Goal: Transaction & Acquisition: Purchase product/service

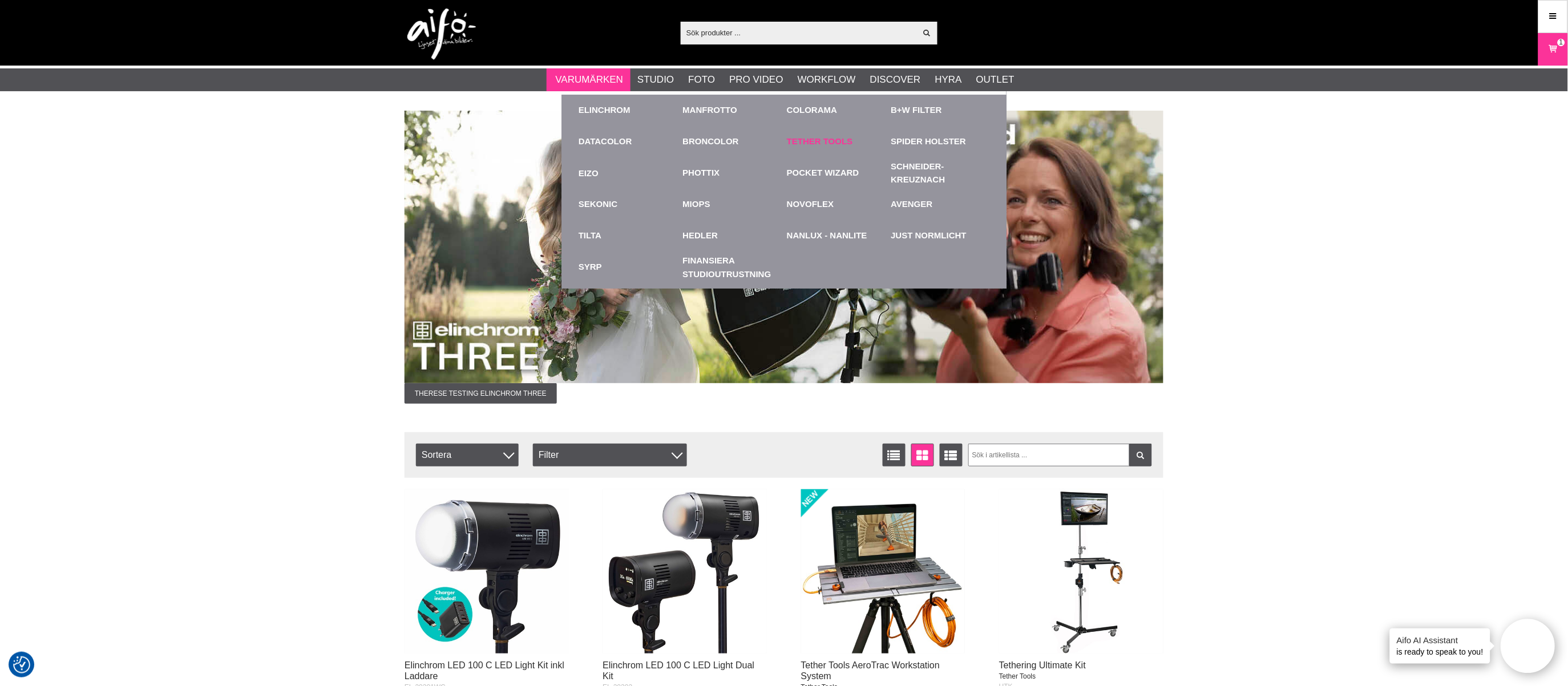
click at [805, 141] on link "Tether Tools" at bounding box center [820, 142] width 66 height 13
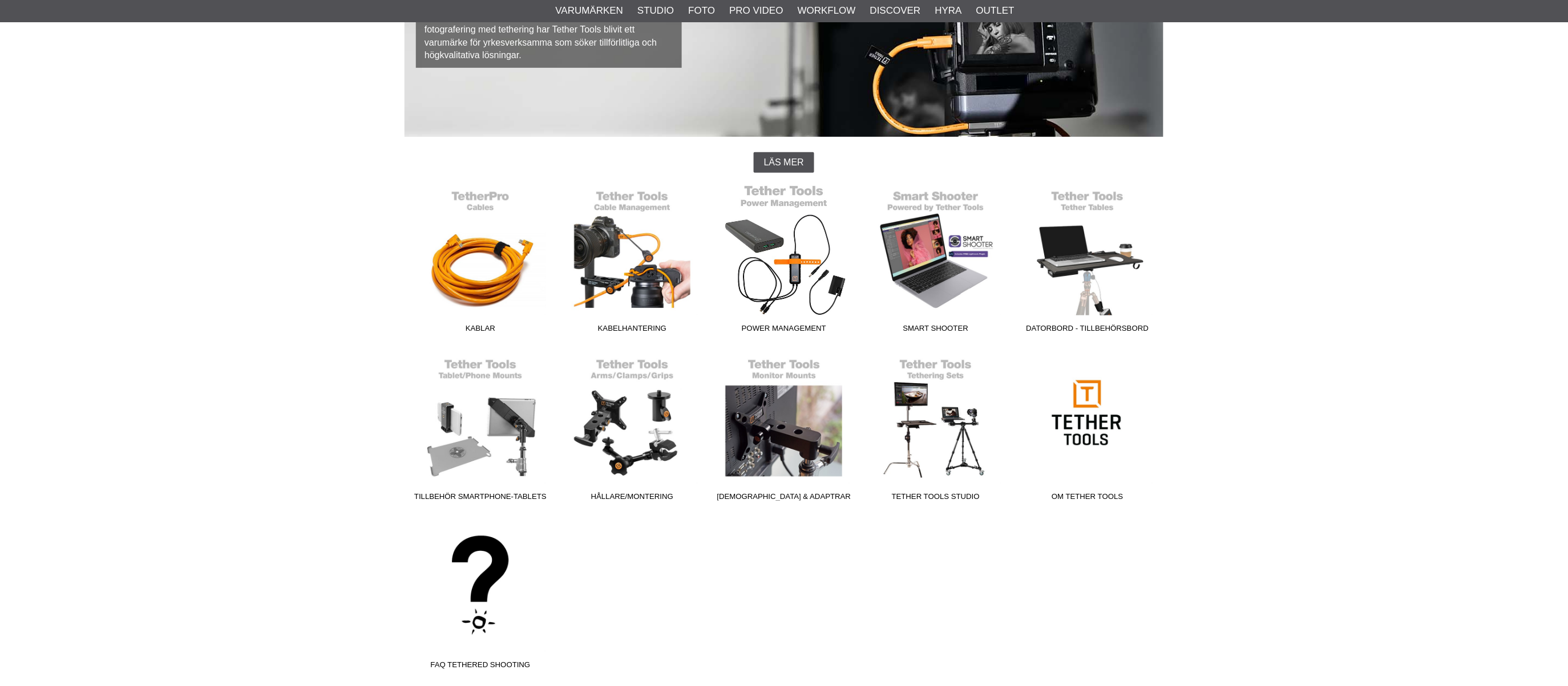
scroll to position [190, 0]
click at [480, 281] on link "Kablar" at bounding box center [480, 261] width 152 height 154
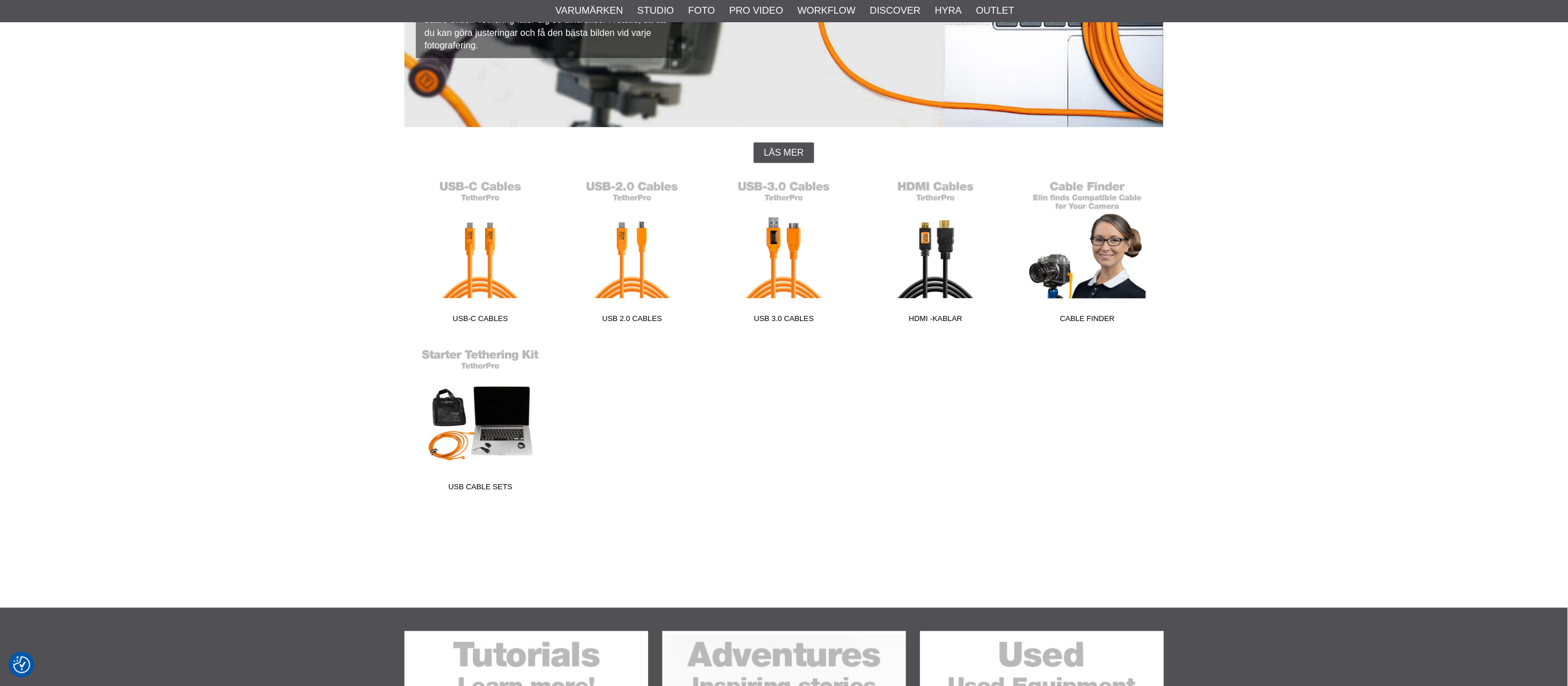
scroll to position [253, 0]
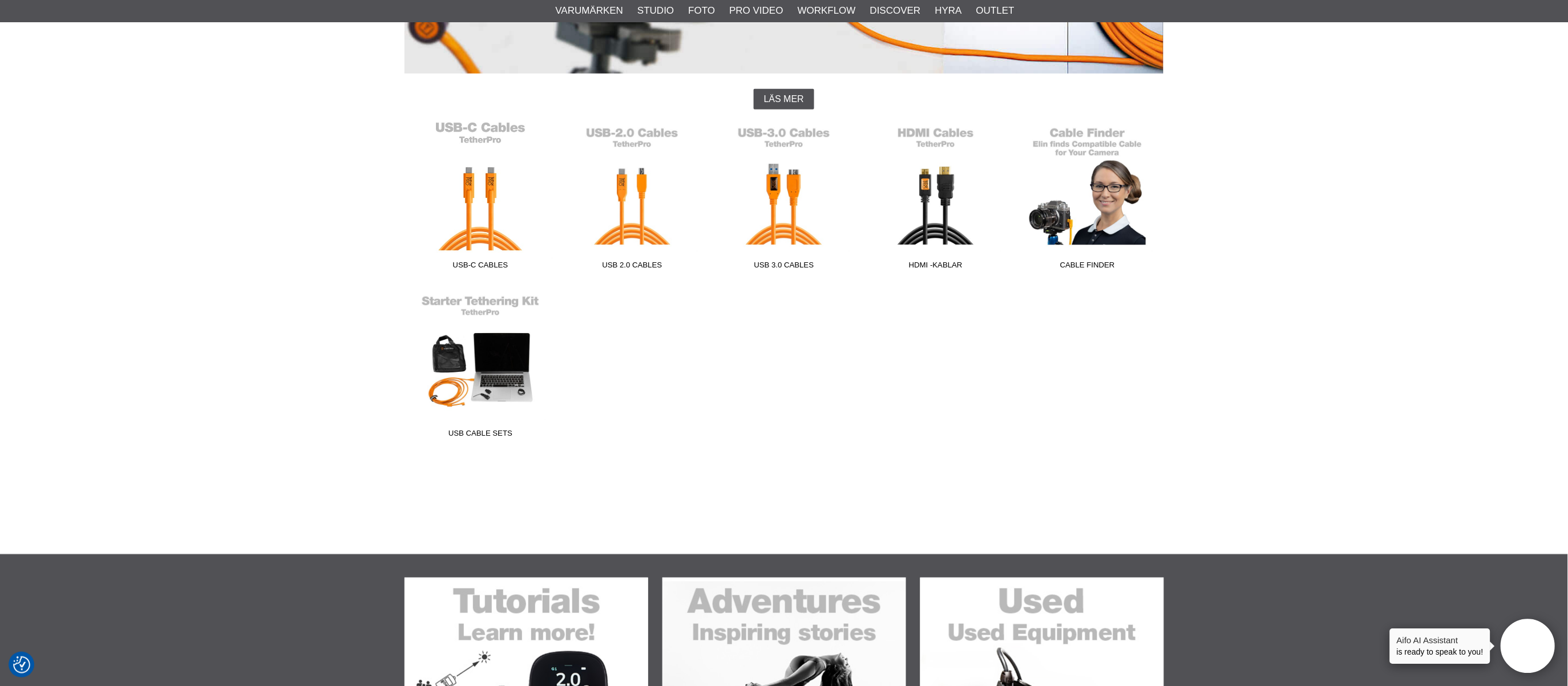
click at [489, 211] on link "USB-C Cables" at bounding box center [480, 198] width 152 height 154
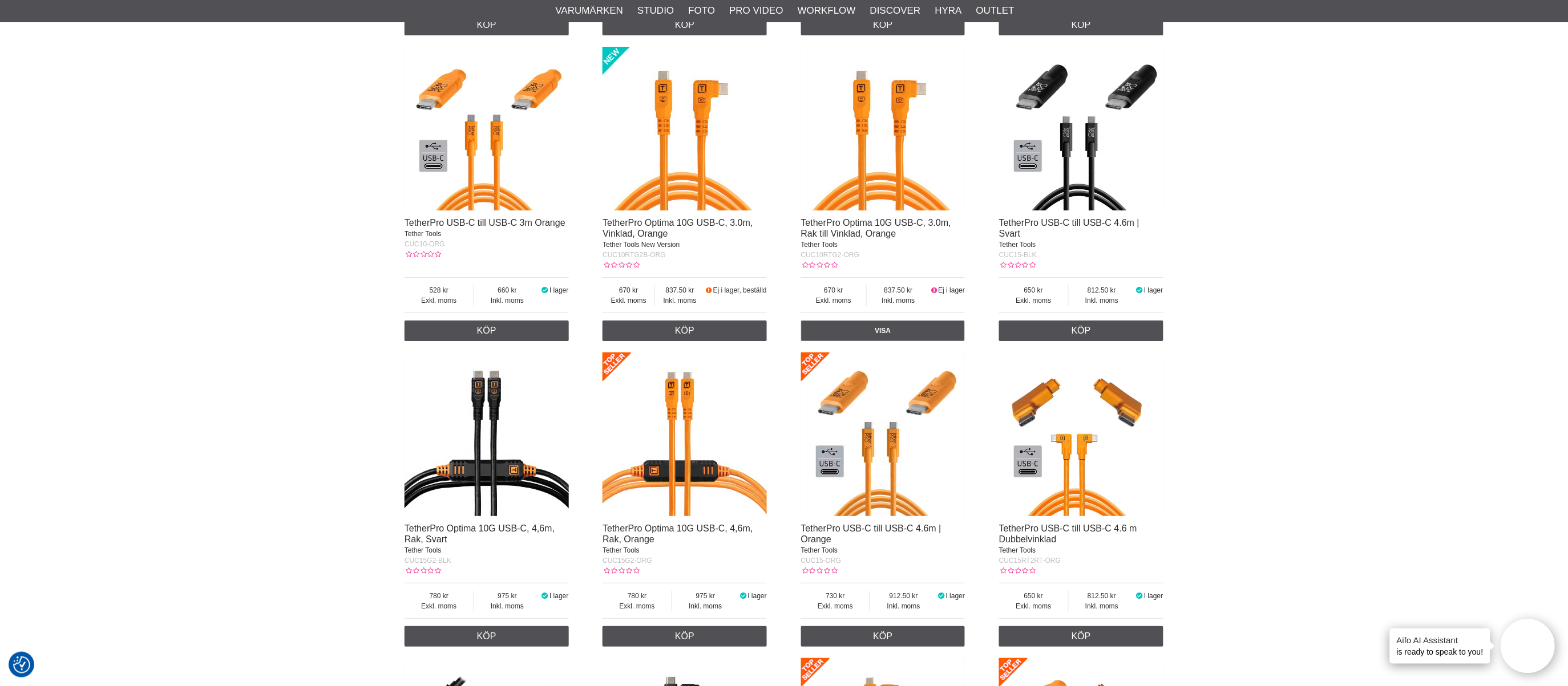
scroll to position [1646, 0]
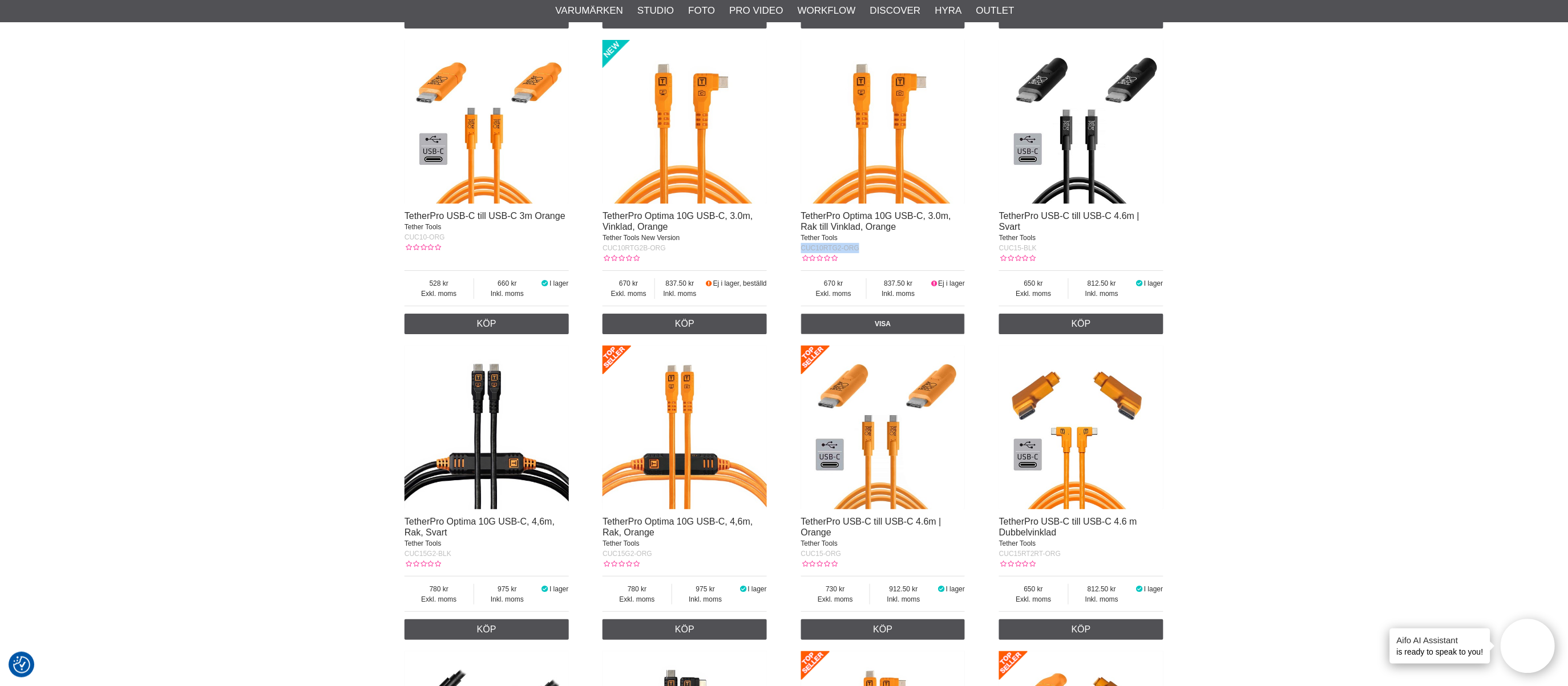
drag, startPoint x: 862, startPoint y: 248, endPoint x: 797, endPoint y: 247, distance: 65.0
copy span "CUC10RTG2-ORG"
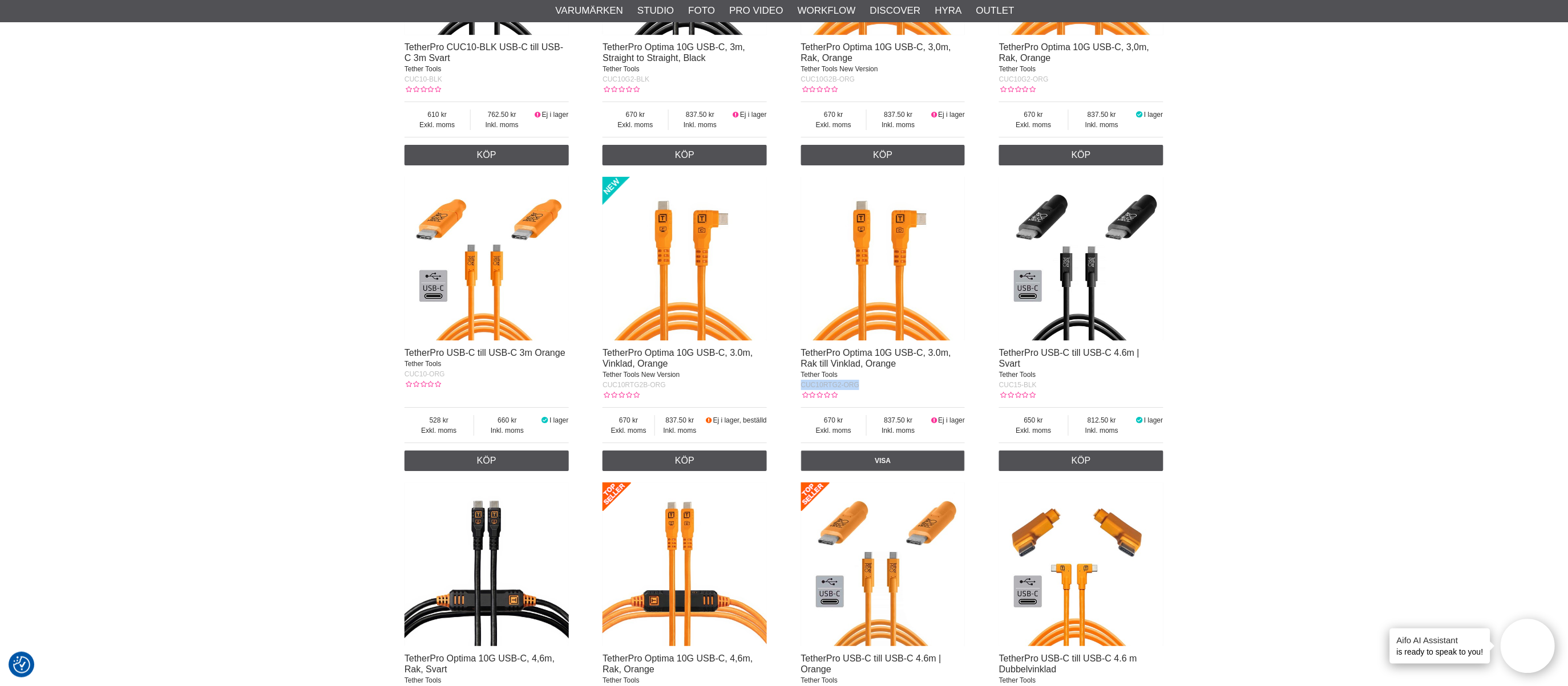
scroll to position [1520, 0]
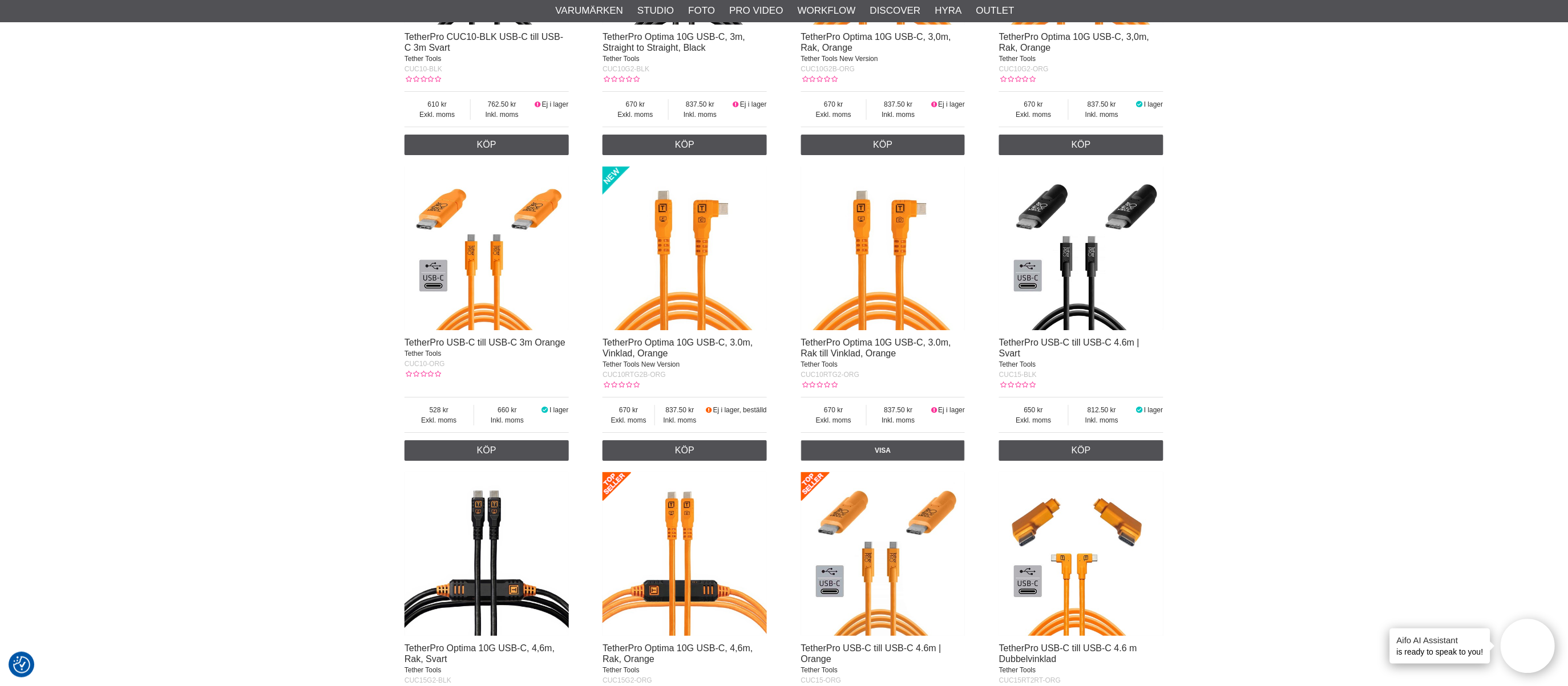
click at [828, 365] on span "Tether Tools" at bounding box center [819, 364] width 37 height 8
drag, startPoint x: 843, startPoint y: 366, endPoint x: 800, endPoint y: 365, distance: 43.0
click at [800, 365] on div "Starter Tethering Kit USB-C till USB-C Tether Tools BTK2C15-ORG Exkl. moms 696.…" at bounding box center [784, 8] width 759 height 2139
click at [856, 346] on link "TetherPro Optima 10G USB-C, 3.0m, Rak till Vinklad, Orange" at bounding box center [876, 348] width 150 height 21
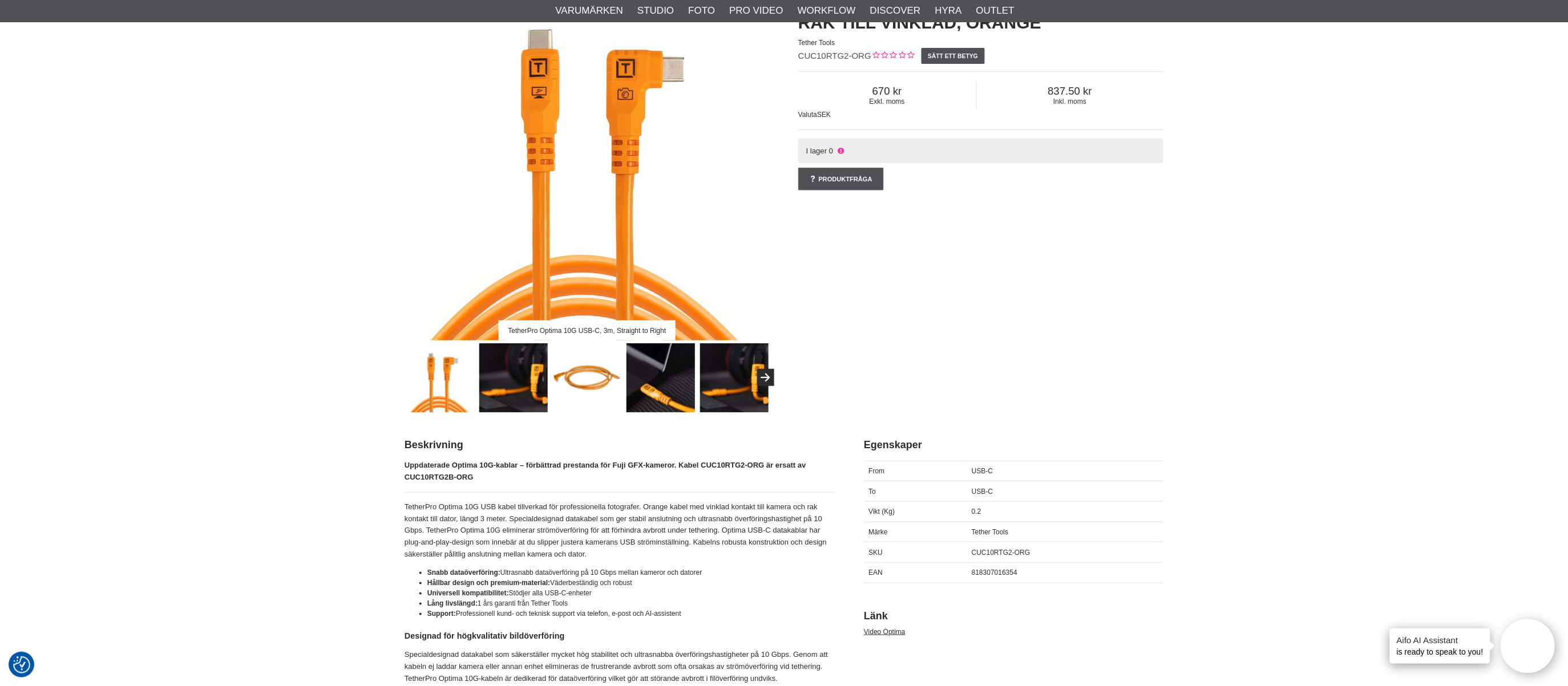
scroll to position [190, 0]
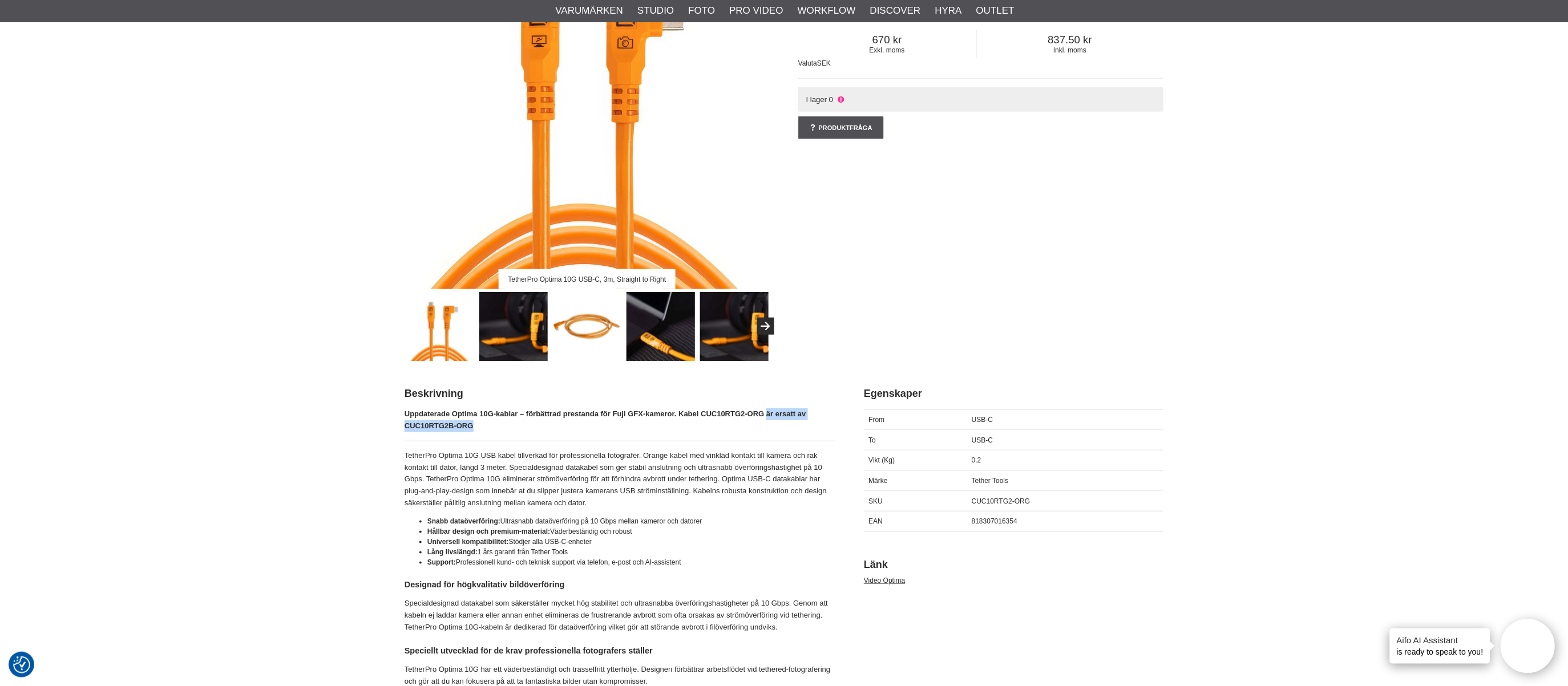
drag, startPoint x: 766, startPoint y: 413, endPoint x: 805, endPoint y: 425, distance: 40.8
click at [805, 425] on p "Uppdaterade Optima 10G-kablar – förbättrad prestanda för Fuji GFX-kameror. Kabe…" at bounding box center [620, 420] width 431 height 24
copy strong "är ersatt av CUC10RTG2B-ORG"
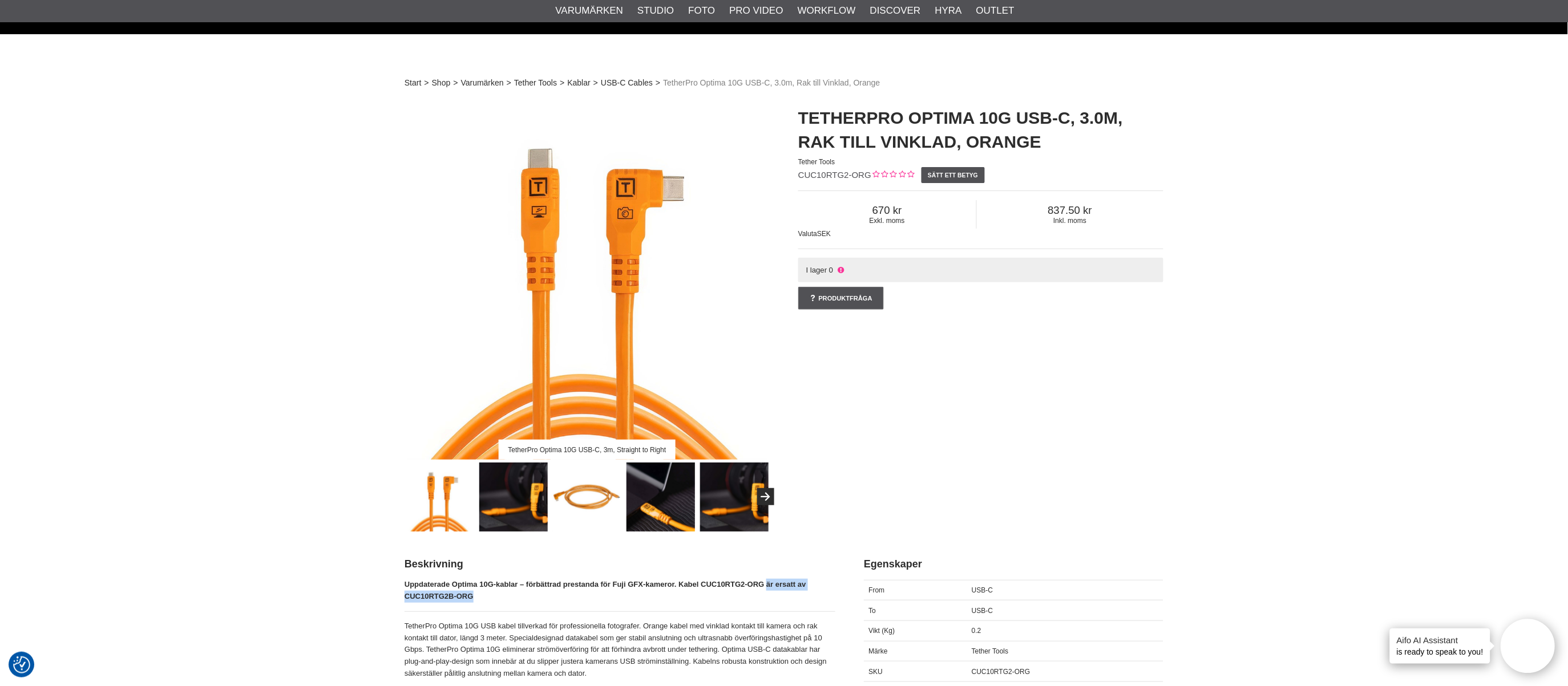
scroll to position [0, 0]
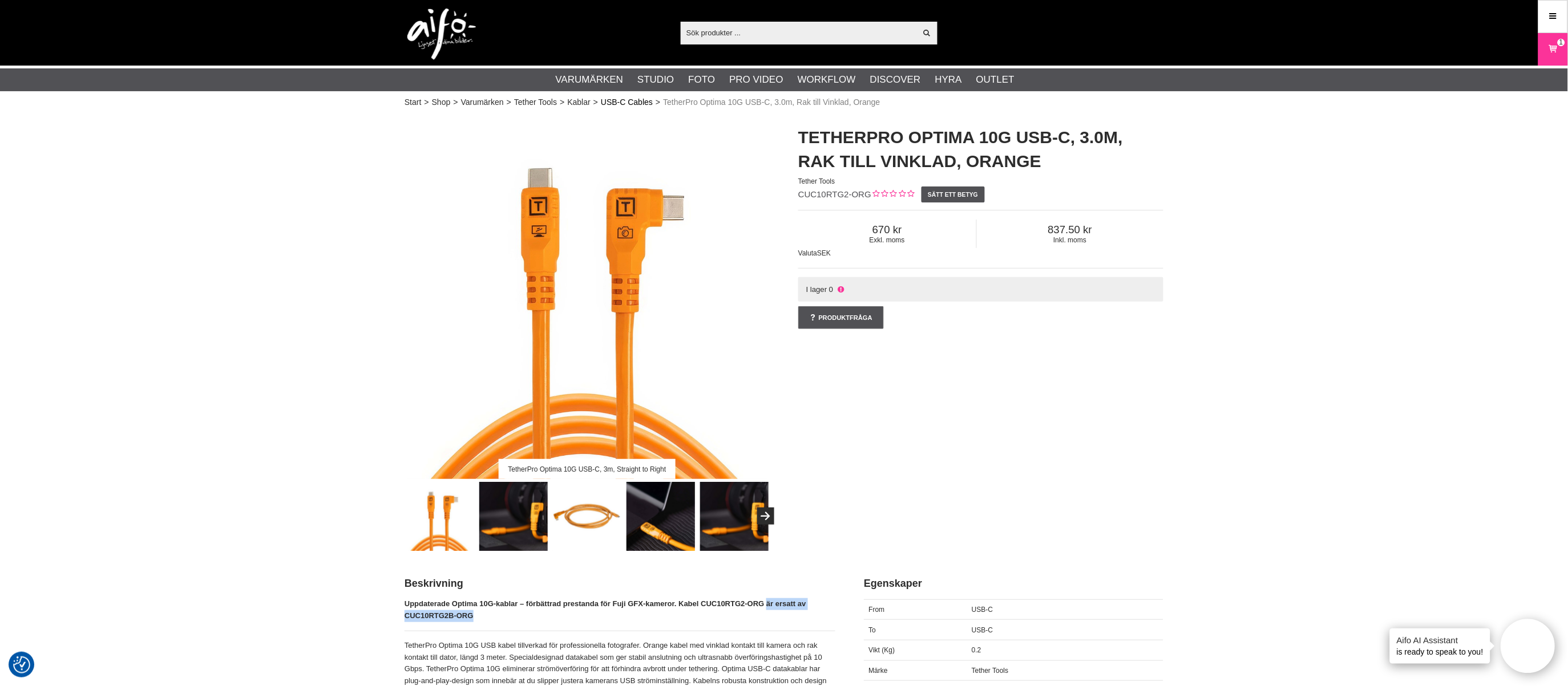
click at [635, 98] on link "USB-C Cables" at bounding box center [626, 102] width 52 height 12
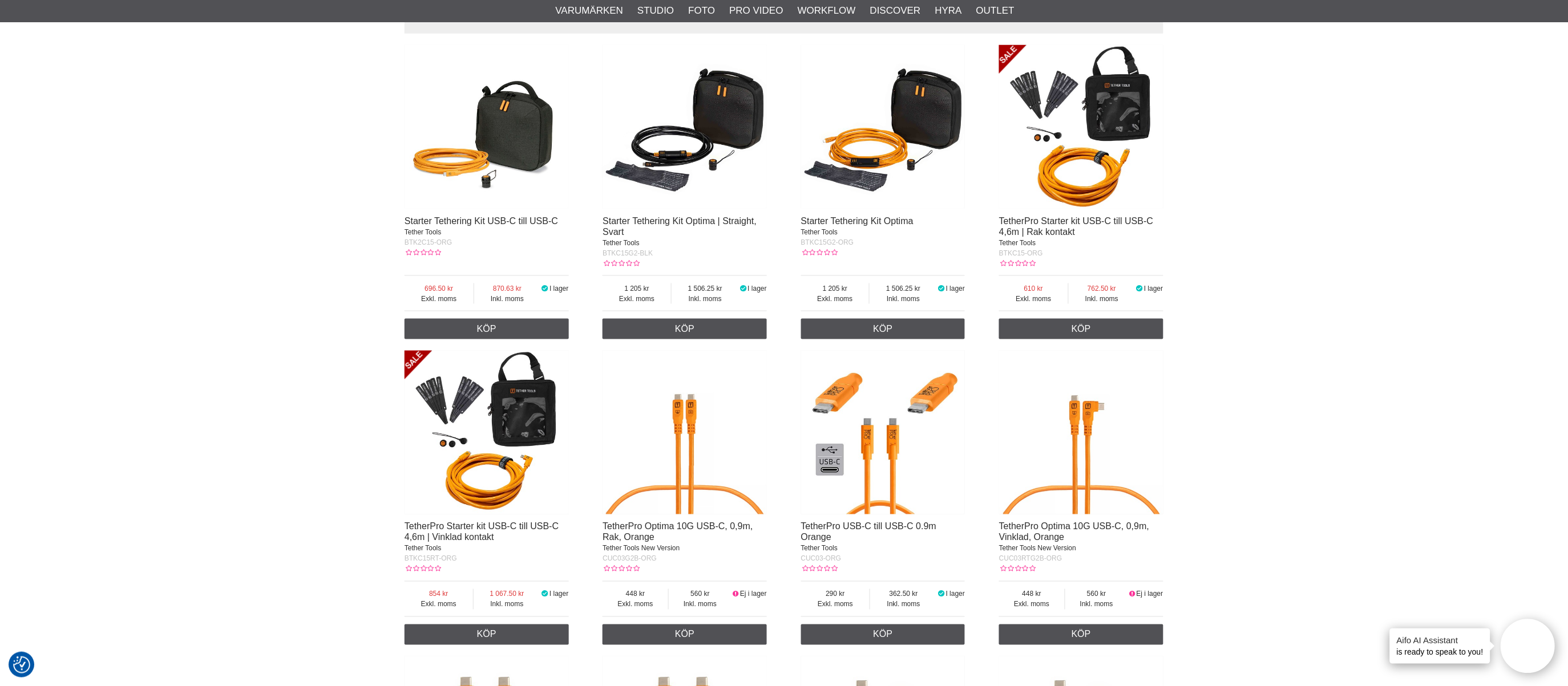
scroll to position [253, 0]
